Goal: Task Accomplishment & Management: Manage account settings

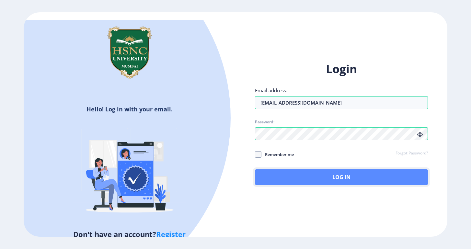
click at [286, 174] on button "Log In" at bounding box center [341, 177] width 173 height 16
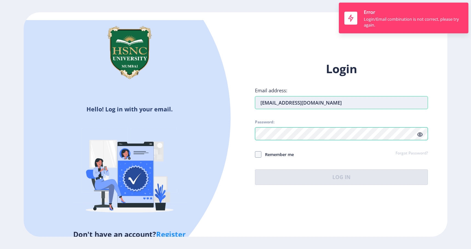
click at [282, 98] on input "[EMAIL_ADDRESS][DOMAIN_NAME]" at bounding box center [341, 102] width 173 height 13
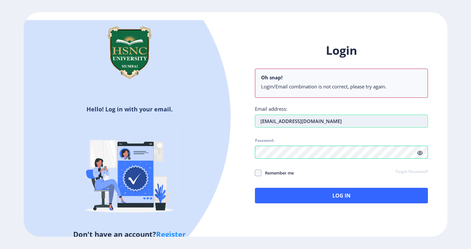
type input "[EMAIL_ADDRESS][DOMAIN_NAME]"
click at [351, 128] on div "Login Oh snap! Login/Email combination is not correct, please try again. Email …" at bounding box center [341, 123] width 173 height 161
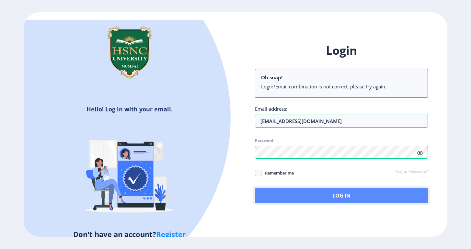
click at [311, 189] on button "Log In" at bounding box center [341, 196] width 173 height 16
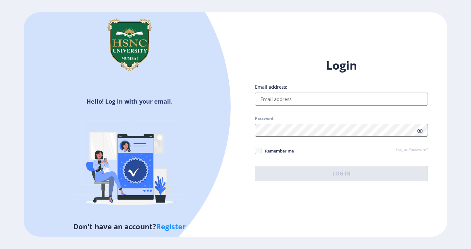
click at [297, 101] on input "Email address:" at bounding box center [341, 99] width 173 height 13
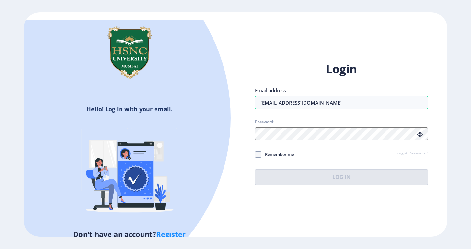
type input "[EMAIL_ADDRESS][DOMAIN_NAME]"
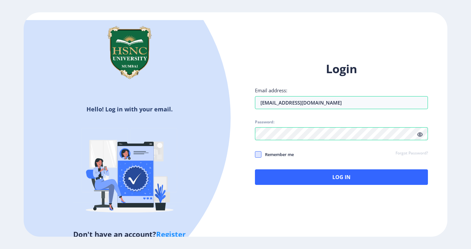
click at [257, 151] on span at bounding box center [258, 154] width 6 height 6
click at [255, 155] on input "Remember me" at bounding box center [255, 155] width 0 height 0
checkbox input "true"
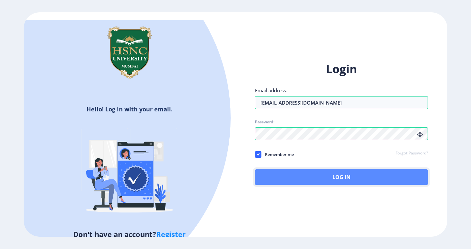
click at [296, 176] on button "Log In" at bounding box center [341, 177] width 173 height 16
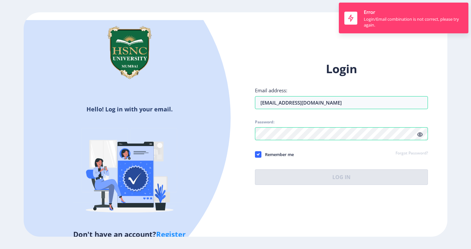
click at [420, 132] on icon at bounding box center [420, 134] width 6 height 5
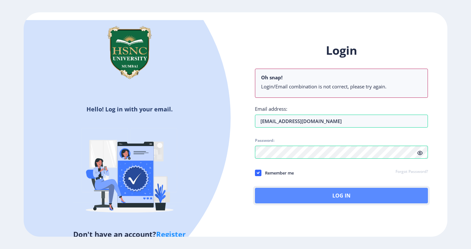
click at [349, 188] on button "Log In" at bounding box center [341, 196] width 173 height 16
